Goal: Transaction & Acquisition: Purchase product/service

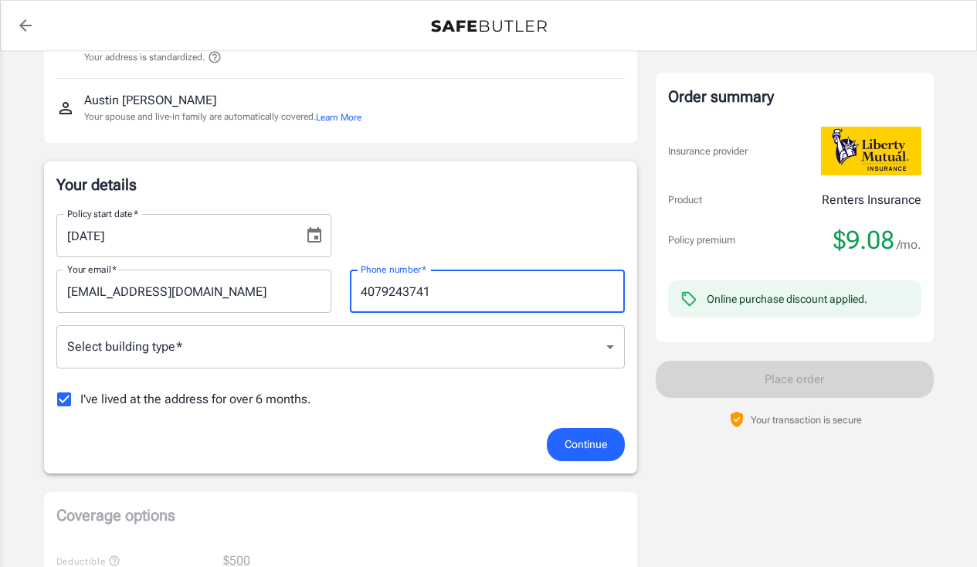
scroll to position [148, 0]
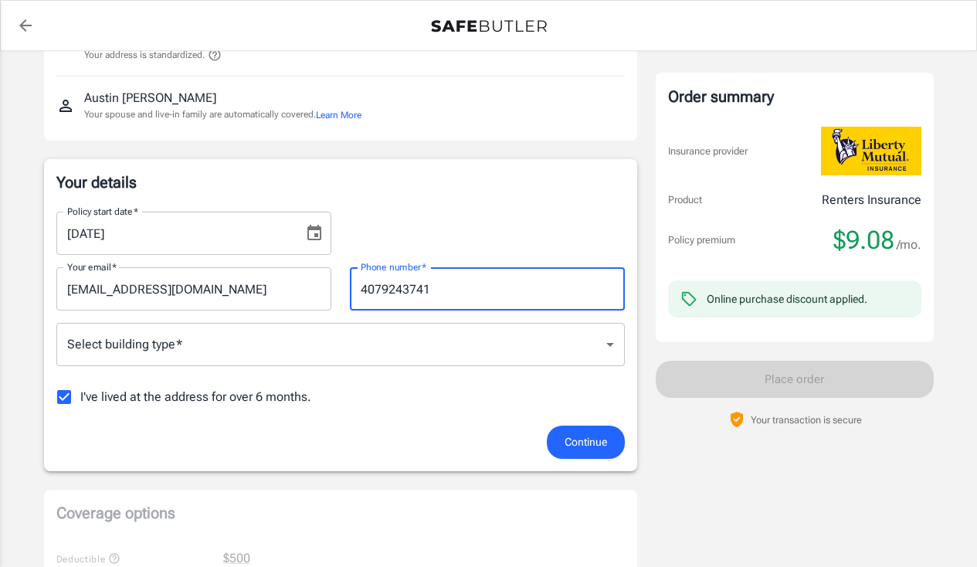
type input "4079243741"
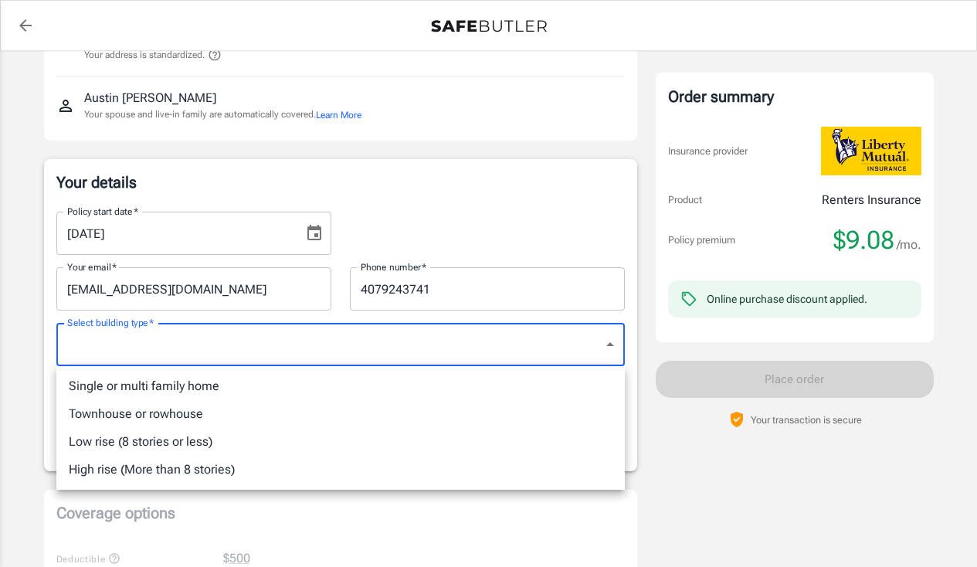
click at [287, 382] on li "Single or multi family home" at bounding box center [340, 386] width 568 height 28
type input "singlefamily"
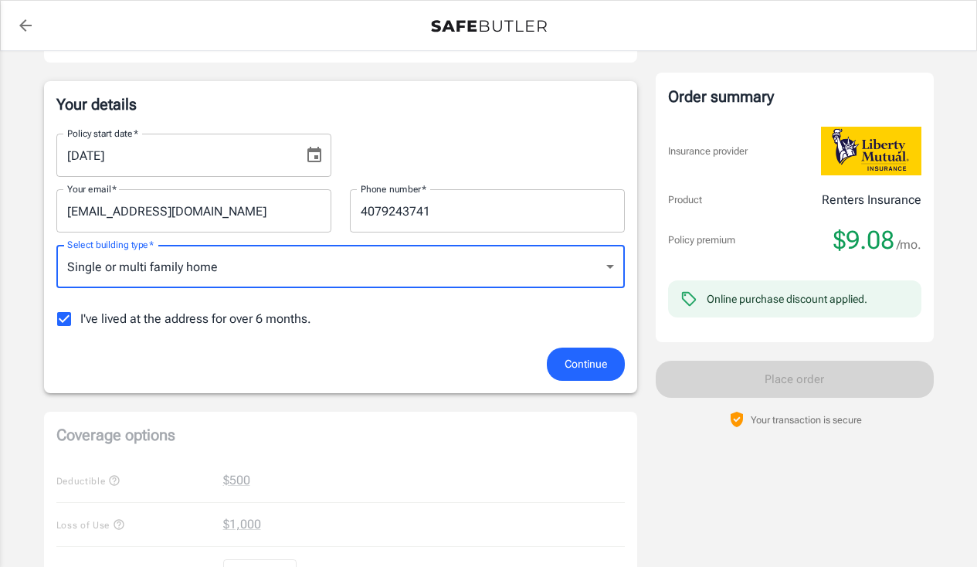
scroll to position [227, 0]
click at [63, 314] on input "I've lived at the address for over 6 months." at bounding box center [64, 318] width 32 height 32
checkbox input "false"
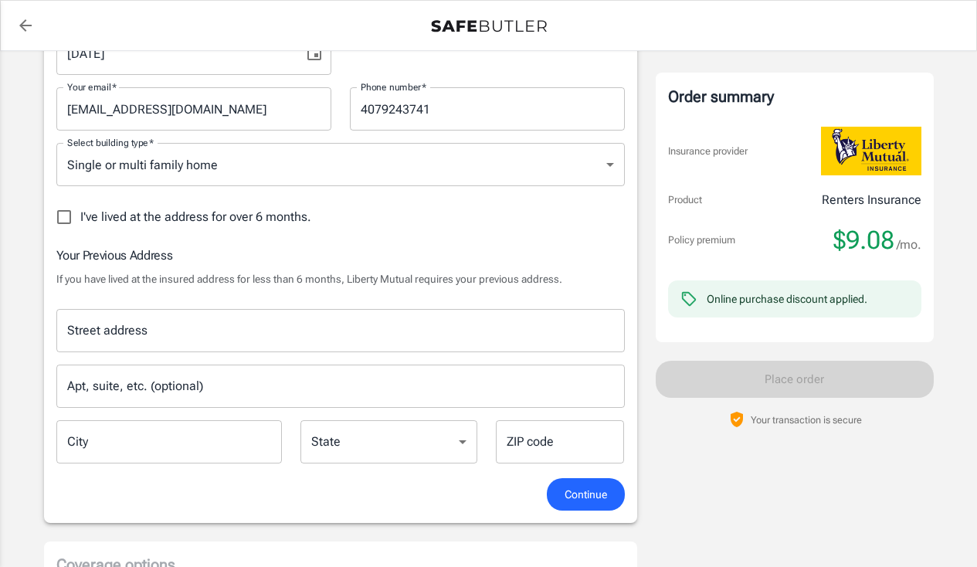
scroll to position [329, 0]
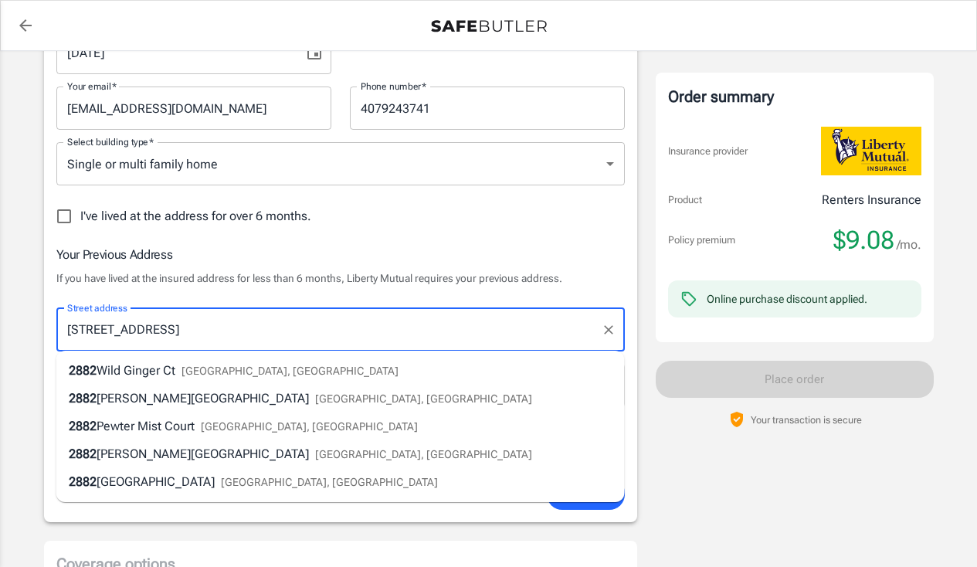
type input "[STREET_ADDRESS]"
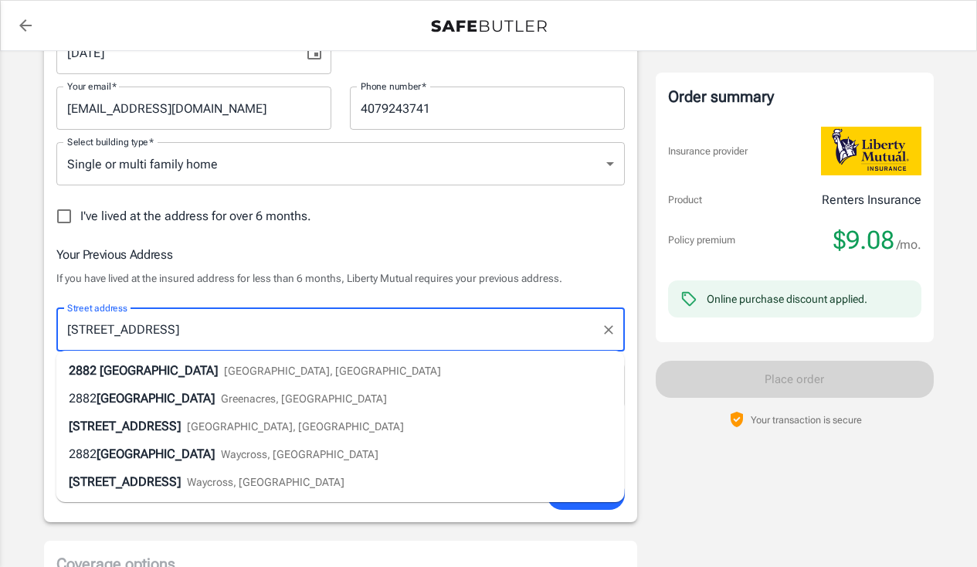
click at [280, 370] on li "[STREET_ADDRESS]" at bounding box center [340, 371] width 568 height 28
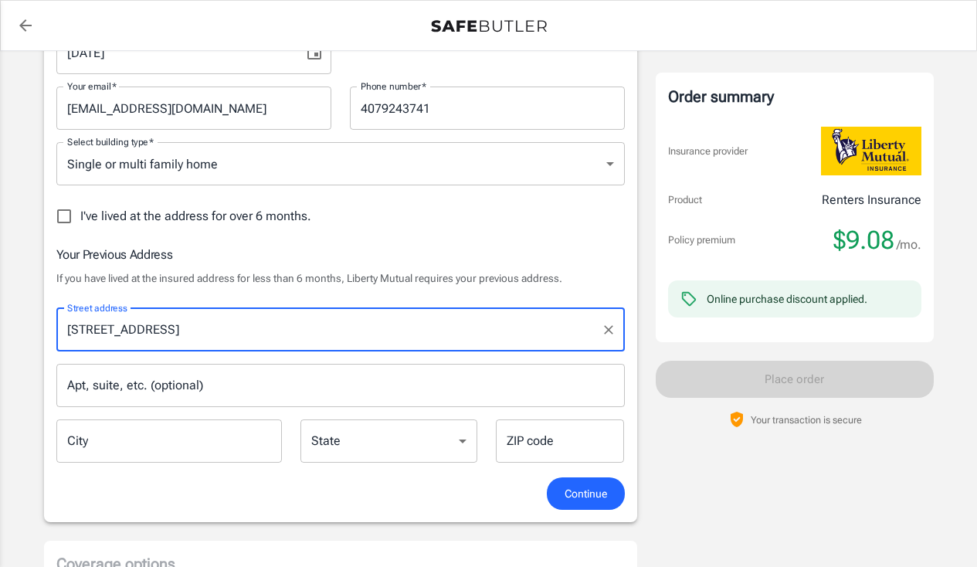
type input "[GEOGRAPHIC_DATA]"
select select "FL"
type input "32765"
type input "[STREET_ADDRESS]"
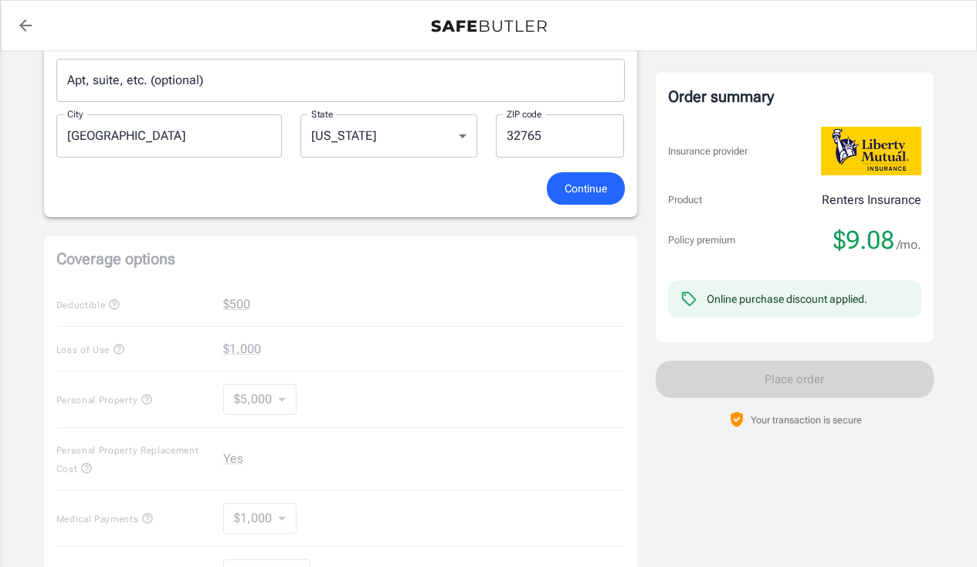
scroll to position [644, 0]
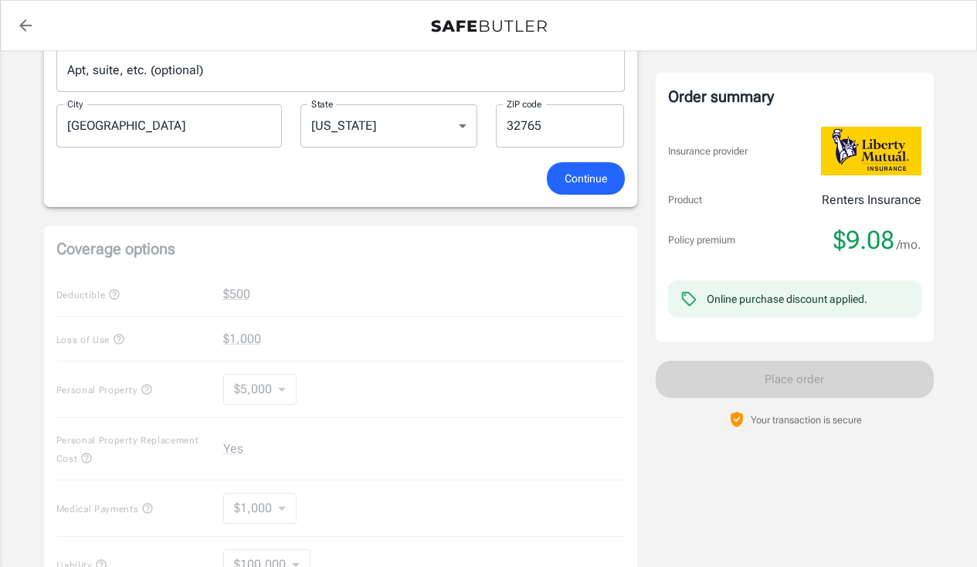
click at [571, 186] on span "Continue" at bounding box center [585, 178] width 42 height 19
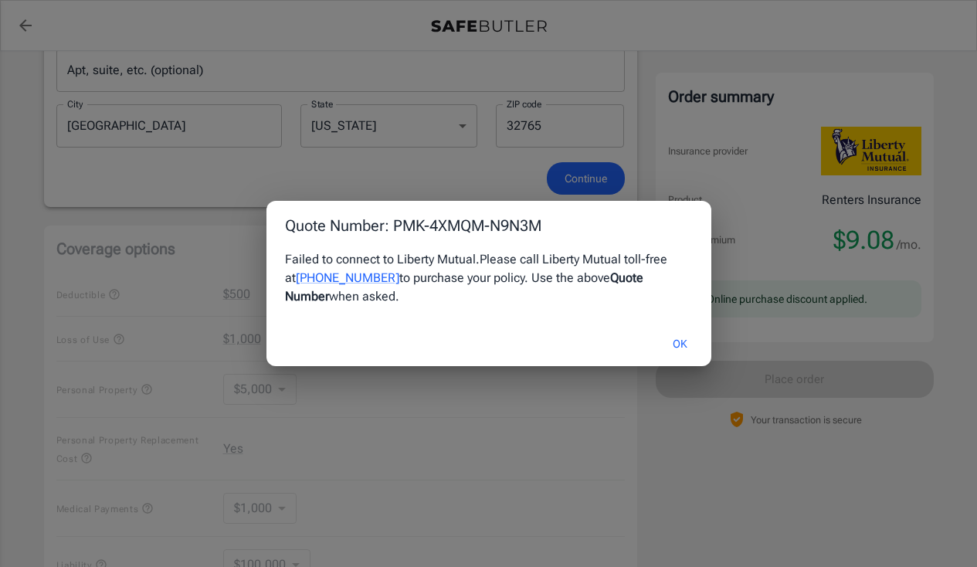
click at [686, 339] on button "OK" at bounding box center [680, 343] width 50 height 33
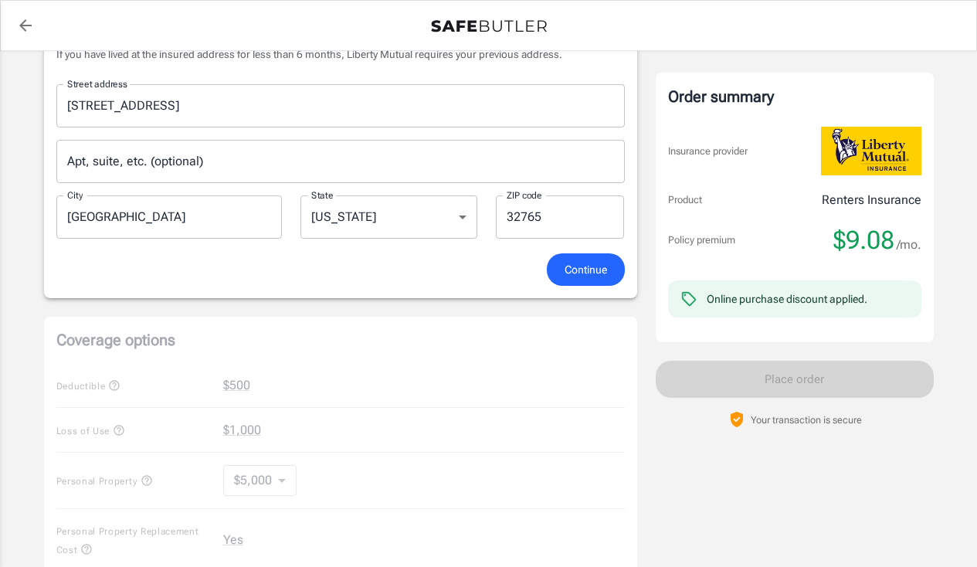
scroll to position [556, 0]
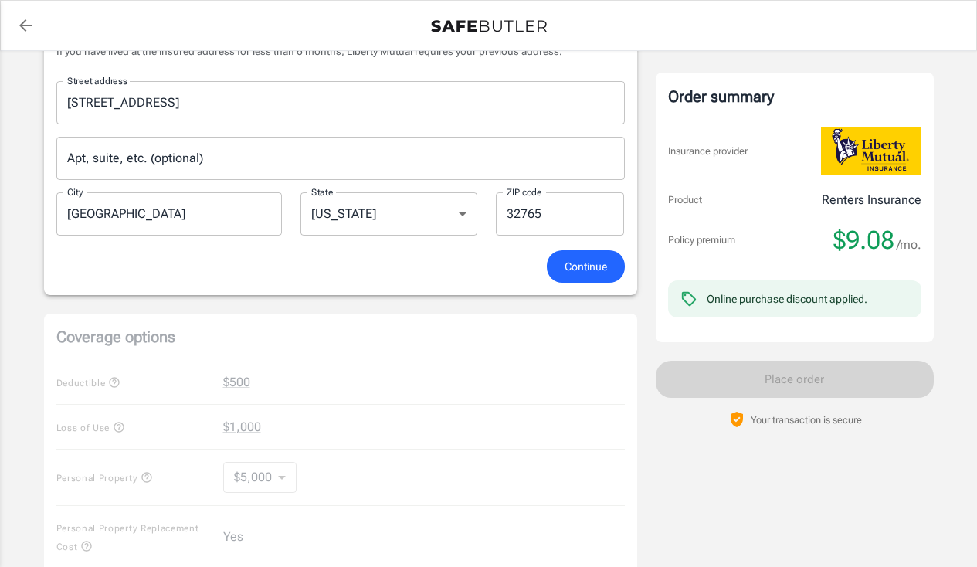
click at [587, 266] on span "Continue" at bounding box center [585, 266] width 42 height 19
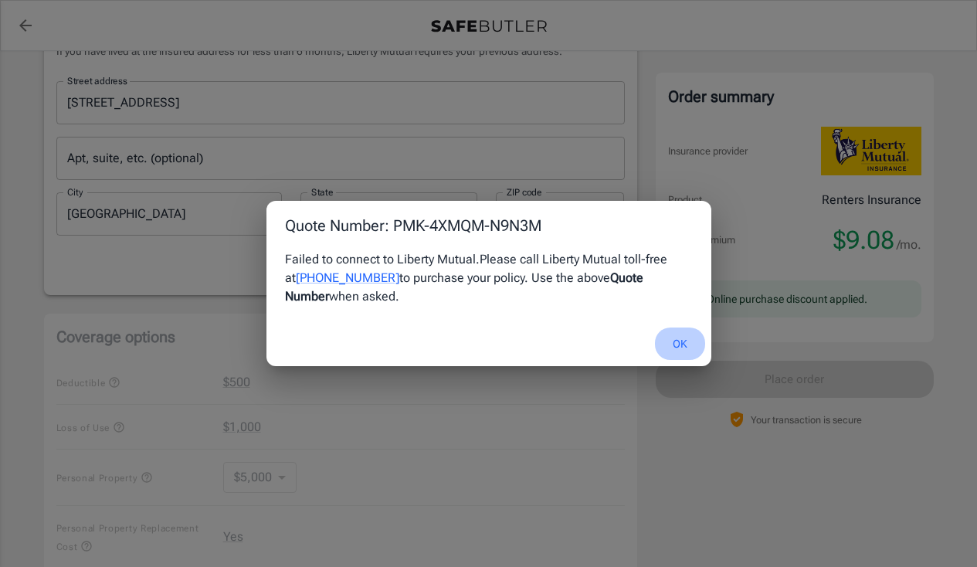
click at [672, 334] on button "OK" at bounding box center [680, 343] width 50 height 33
